Goal: Complete application form

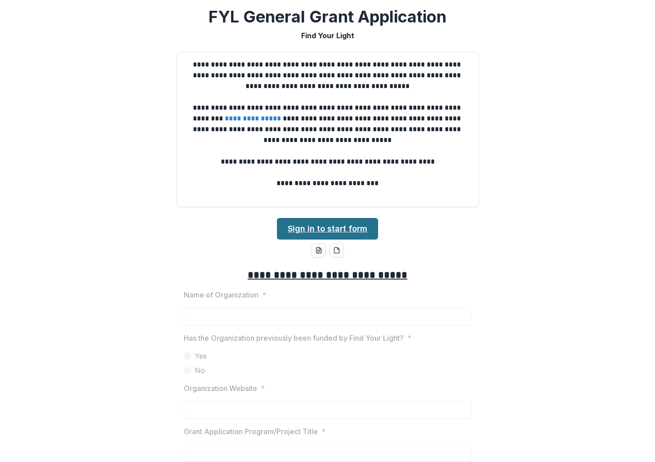
click at [313, 230] on link "Sign in to start form" at bounding box center [327, 229] width 101 height 22
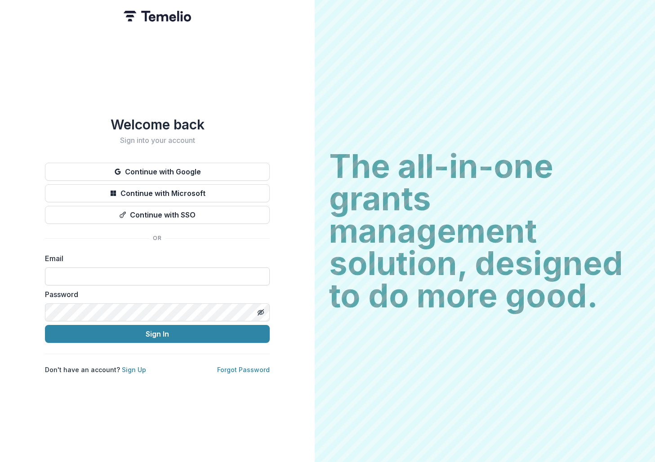
click at [158, 274] on input at bounding box center [157, 277] width 225 height 18
click at [214, 299] on div "Password" at bounding box center [157, 305] width 225 height 32
click at [193, 283] on form "Email Password Sign In" at bounding box center [157, 298] width 225 height 90
click at [188, 274] on input at bounding box center [157, 277] width 225 height 18
type input "**********"
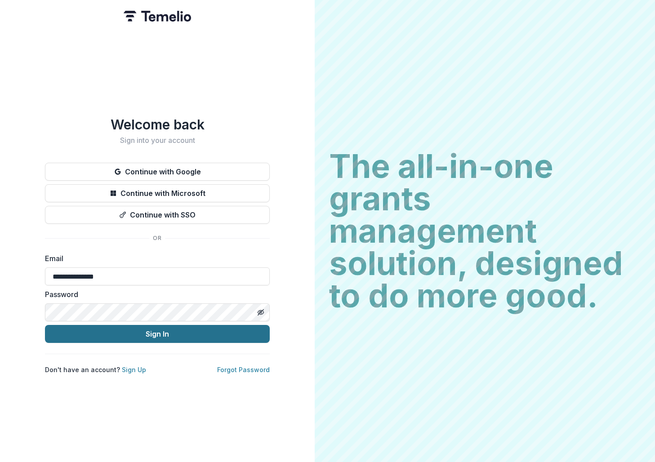
click at [221, 327] on button "Sign In" at bounding box center [157, 334] width 225 height 18
